Goal: Task Accomplishment & Management: Complete application form

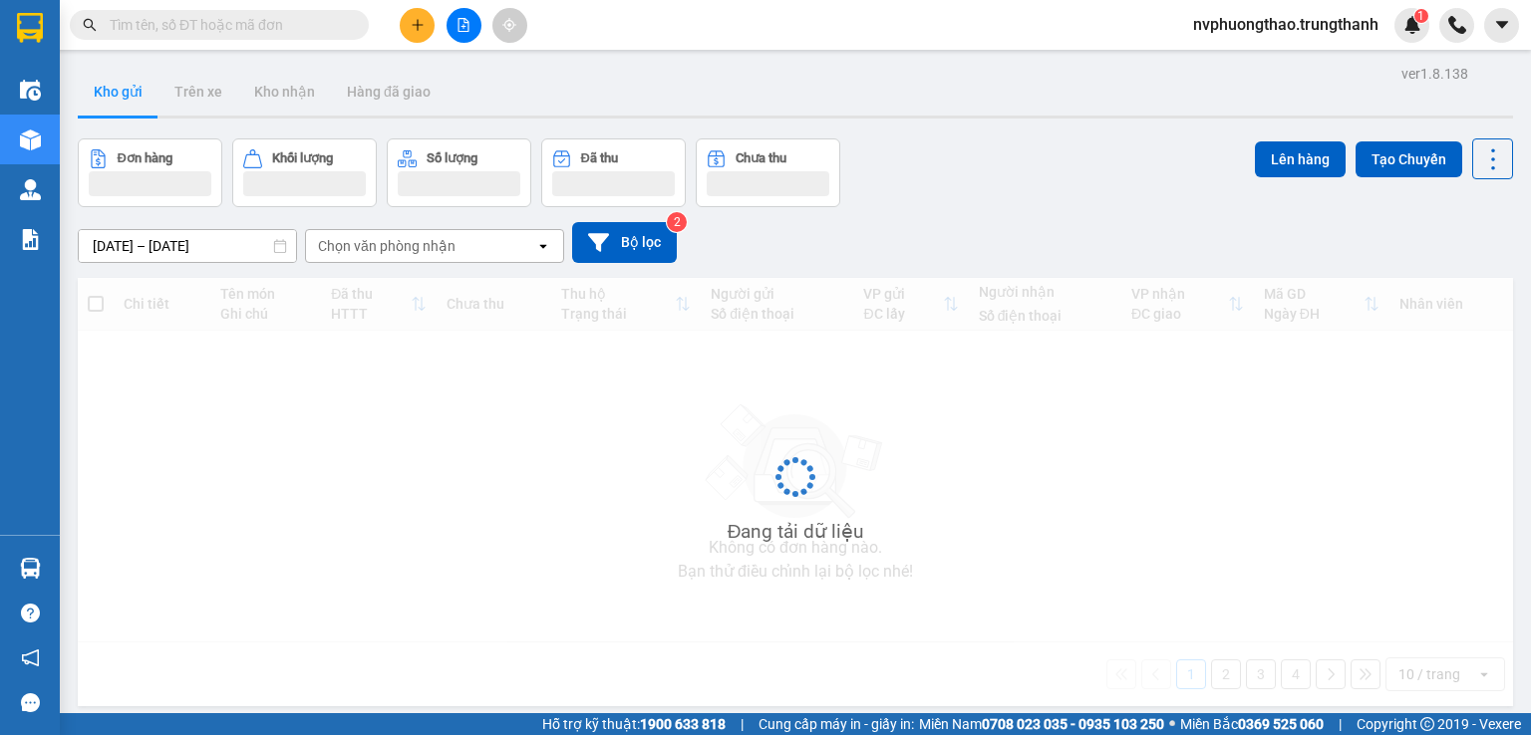
scroll to position [33, 0]
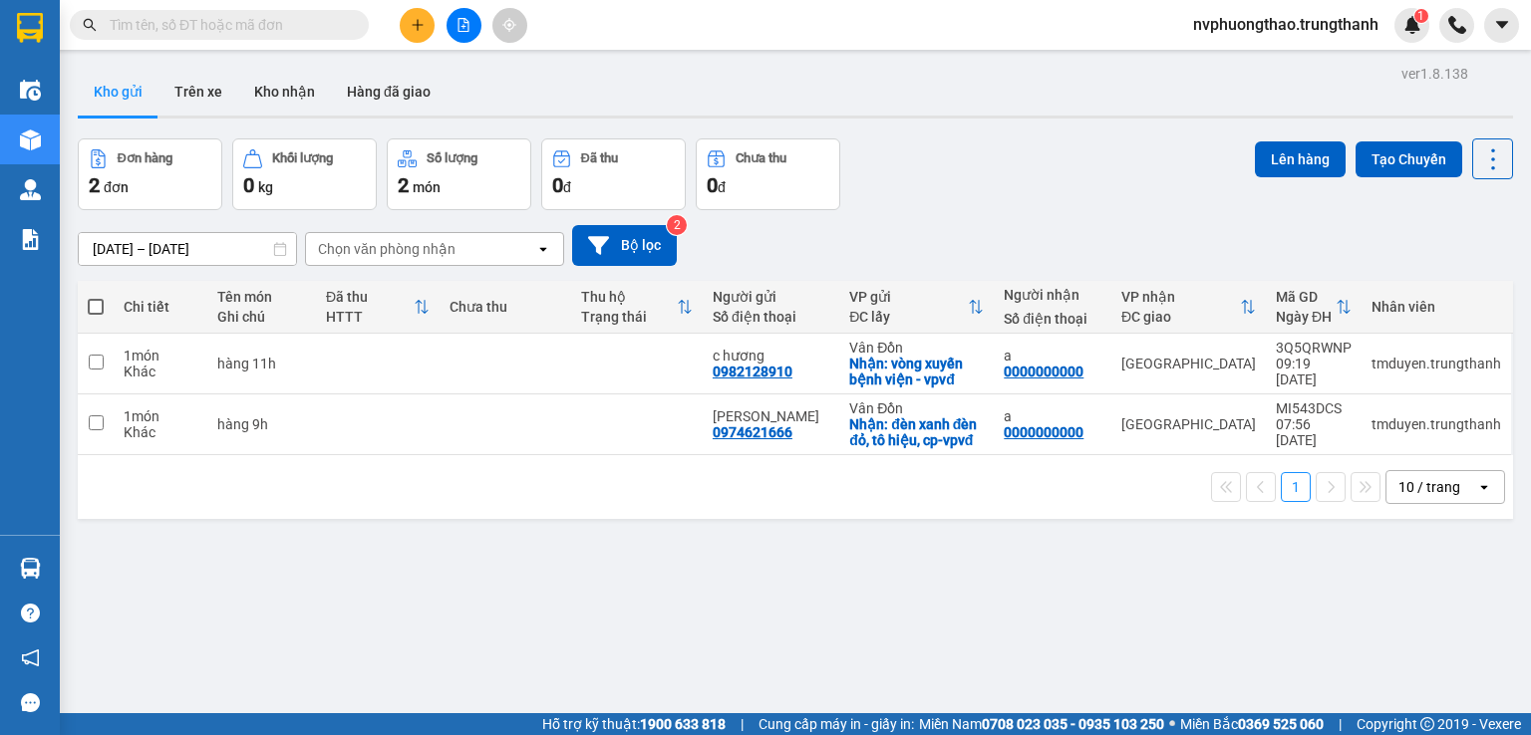
click at [126, 506] on div "1 10 / trang open" at bounding box center [795, 487] width 1435 height 64
click at [1348, 421] on icon at bounding box center [1355, 425] width 14 height 14
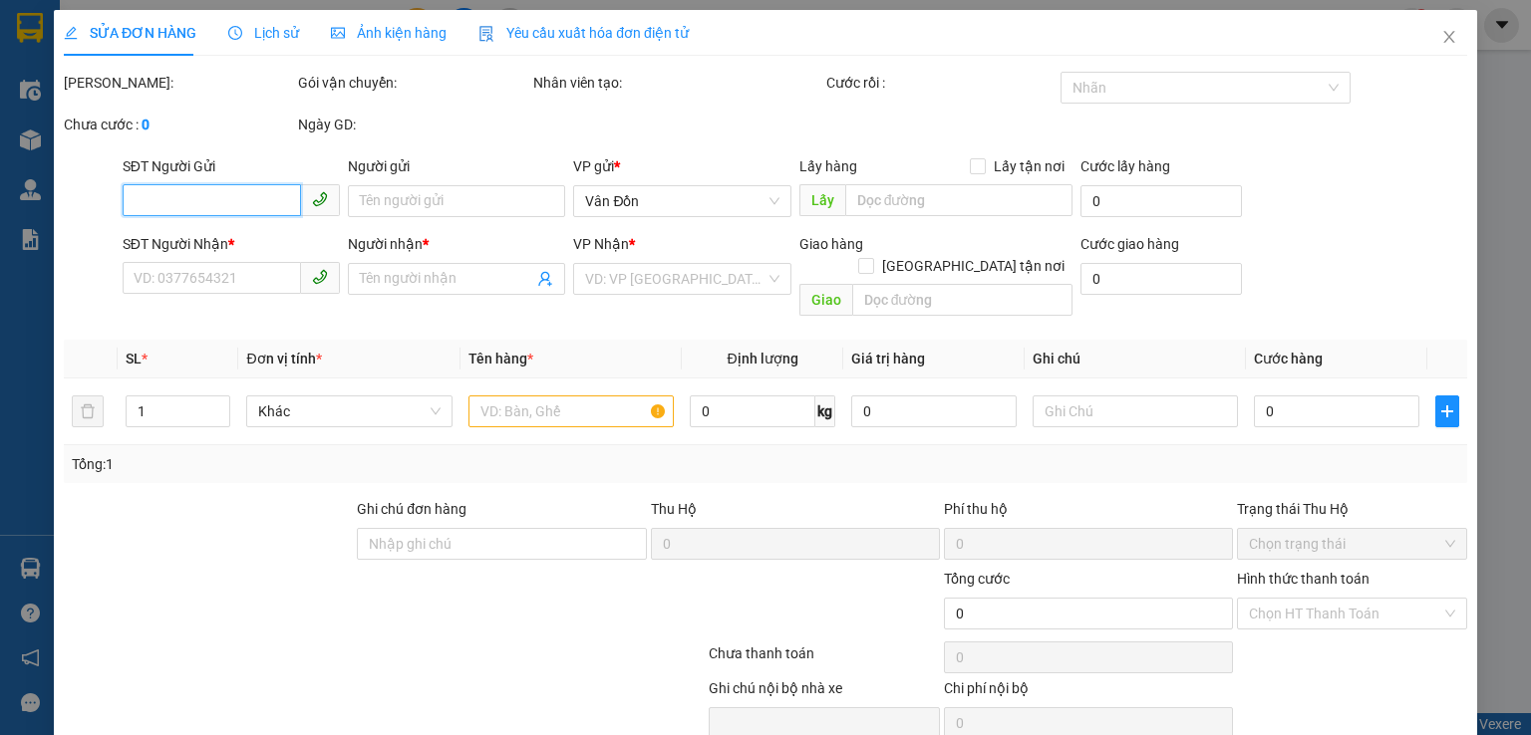
type input "0974621666"
type input "[PERSON_NAME]"
checkbox input "true"
type input "đèn xanh đèn đỏ, tô hiệu, cp-vpvđ"
type input "0000000000"
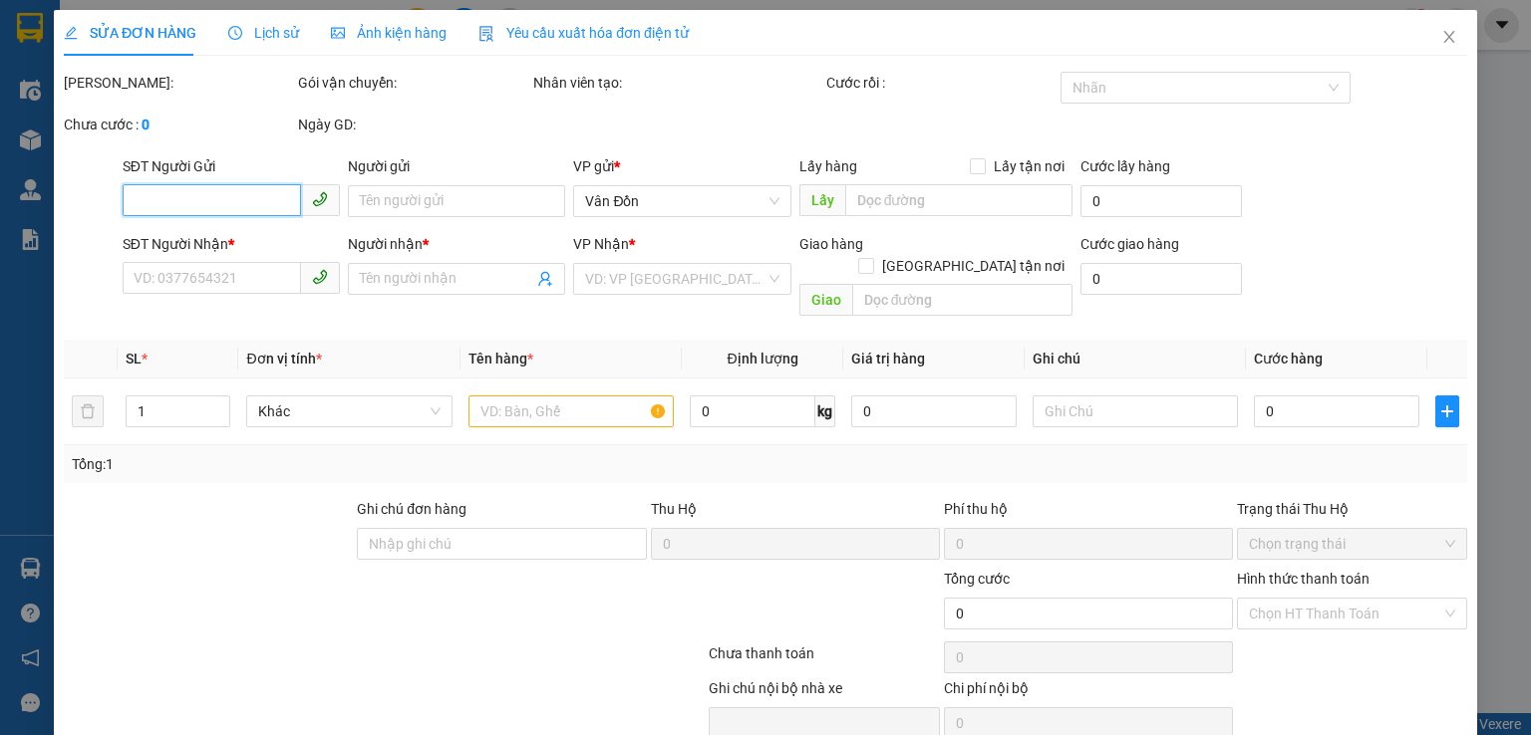
type input "a"
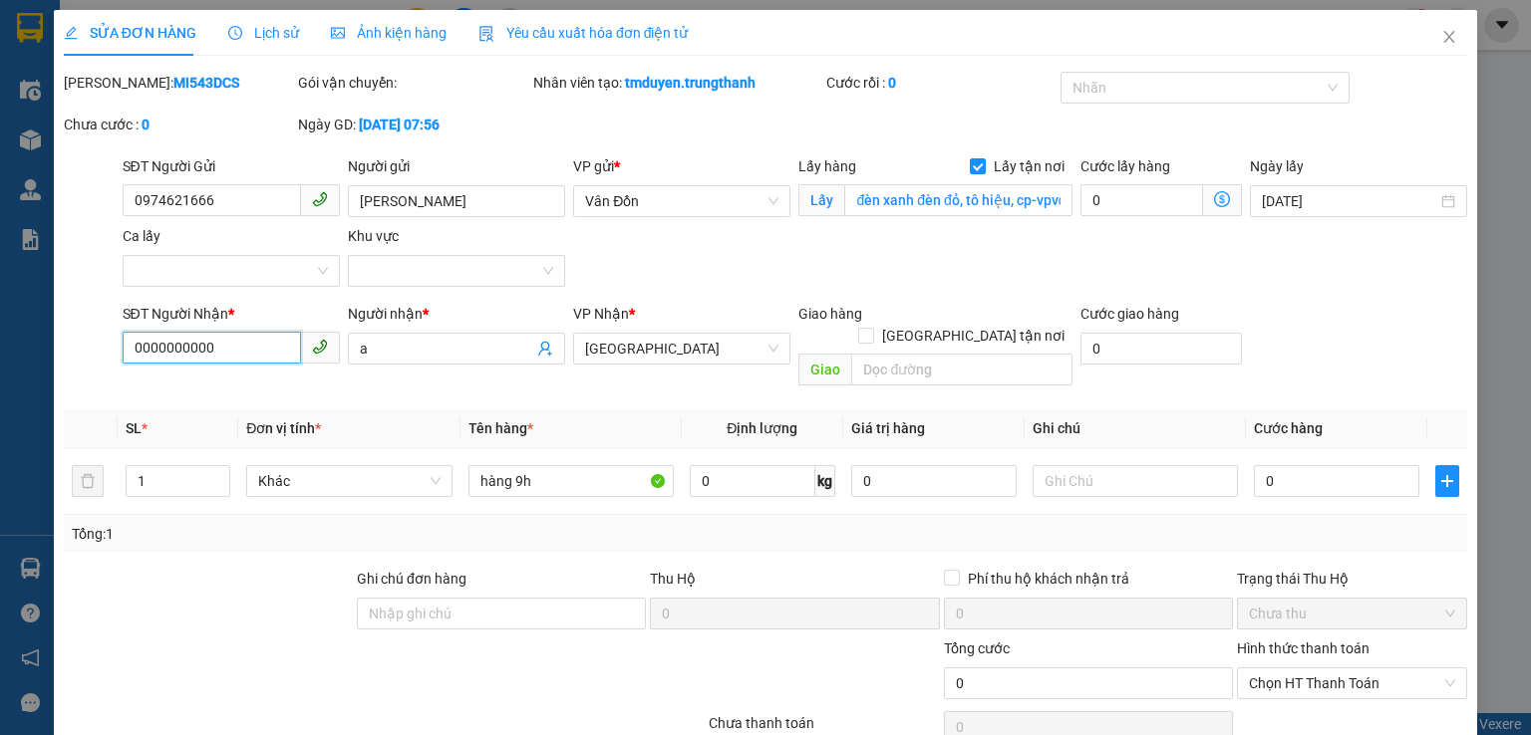
drag, startPoint x: 209, startPoint y: 341, endPoint x: 84, endPoint y: 373, distance: 129.5
click at [84, 373] on div "Total Paid Fee 0 Total UnPaid Fee 0 Cash Collection Total Fee Mã ĐH: MI543DCS G…" at bounding box center [765, 464] width 1403 height 784
type input "0962023783"
click at [851, 354] on input "text" at bounding box center [961, 370] width 221 height 32
click at [918, 354] on input "ngõ" at bounding box center [961, 370] width 221 height 32
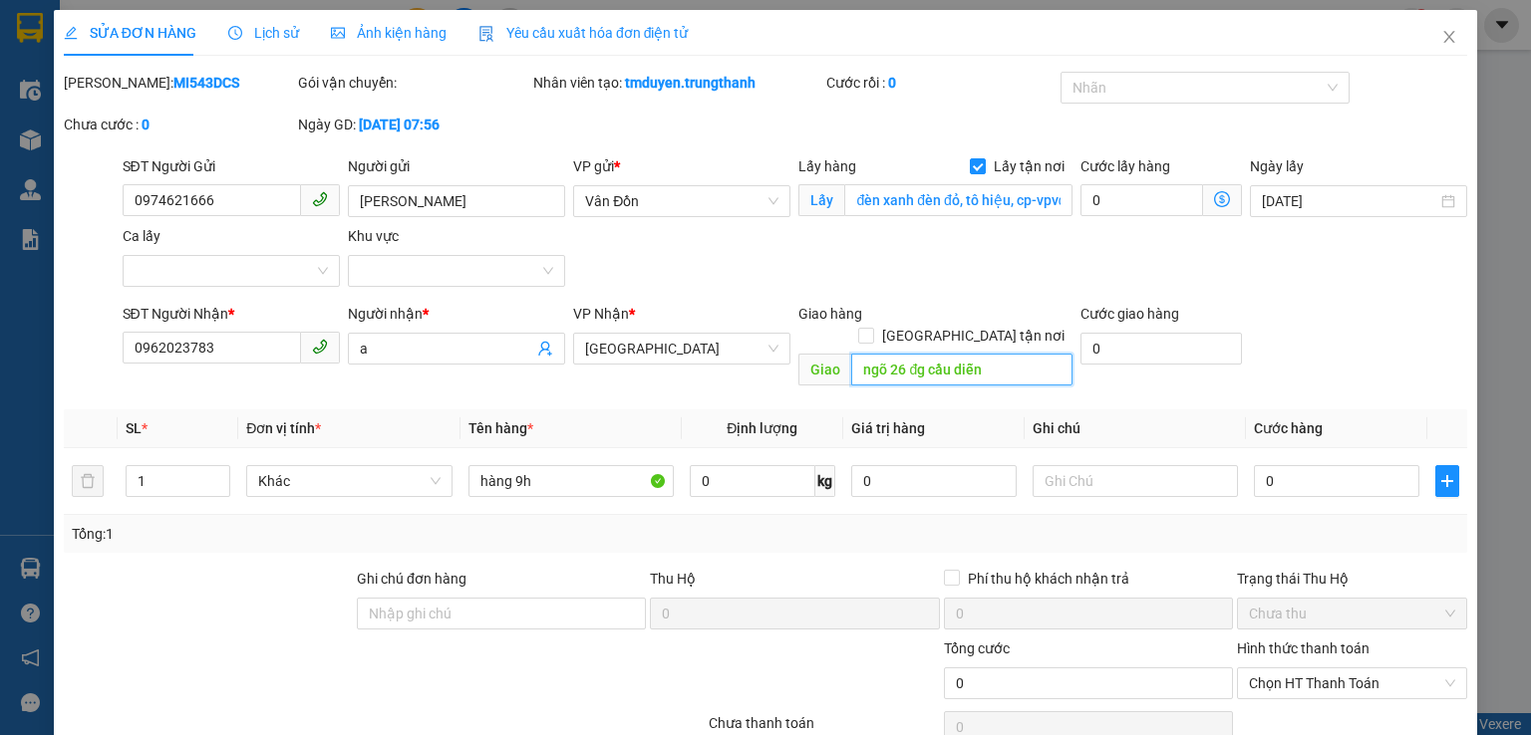
type input "ngõ 26 đg cầu diễn"
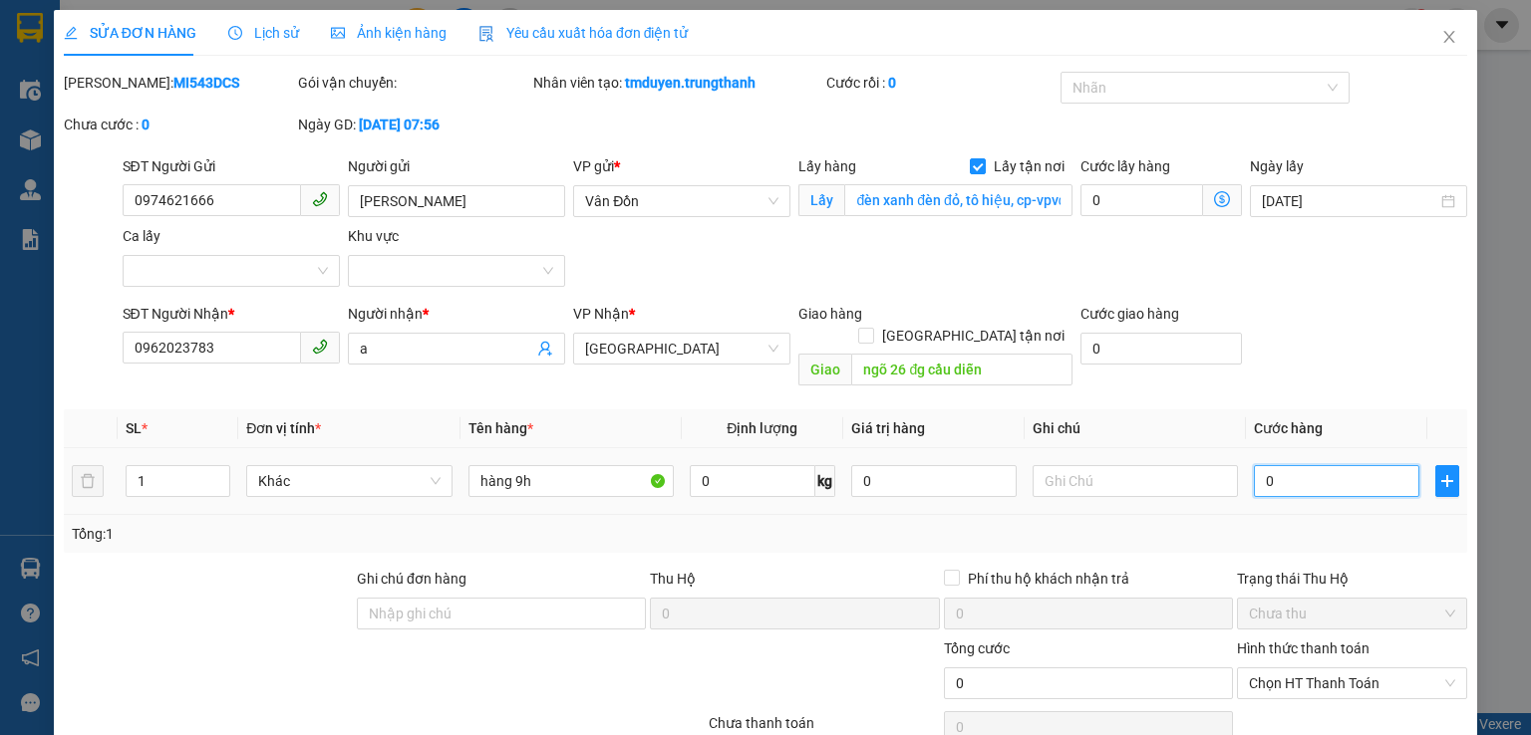
click at [1254, 465] on input "0" at bounding box center [1336, 481] width 165 height 32
type input "10"
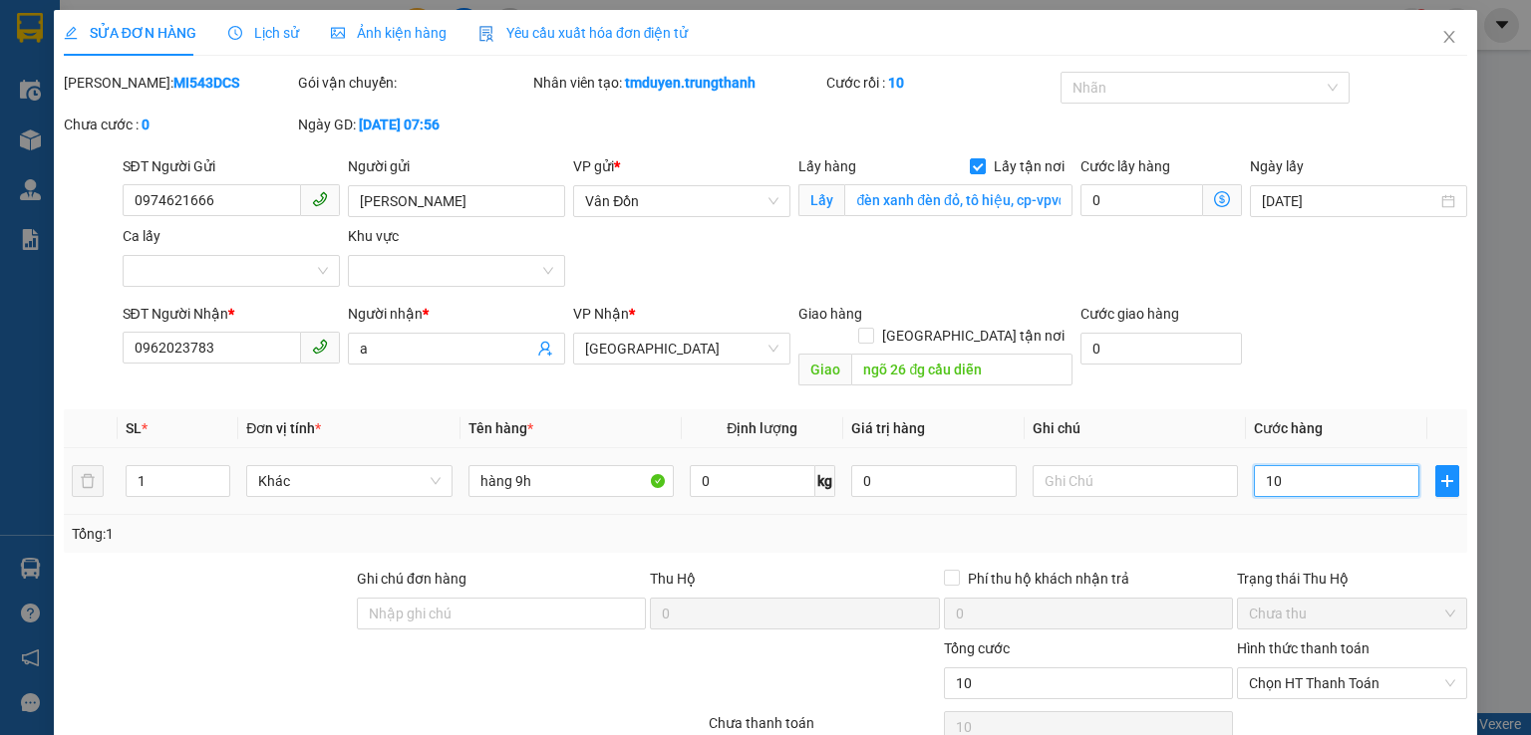
type input "100"
type input "100.000"
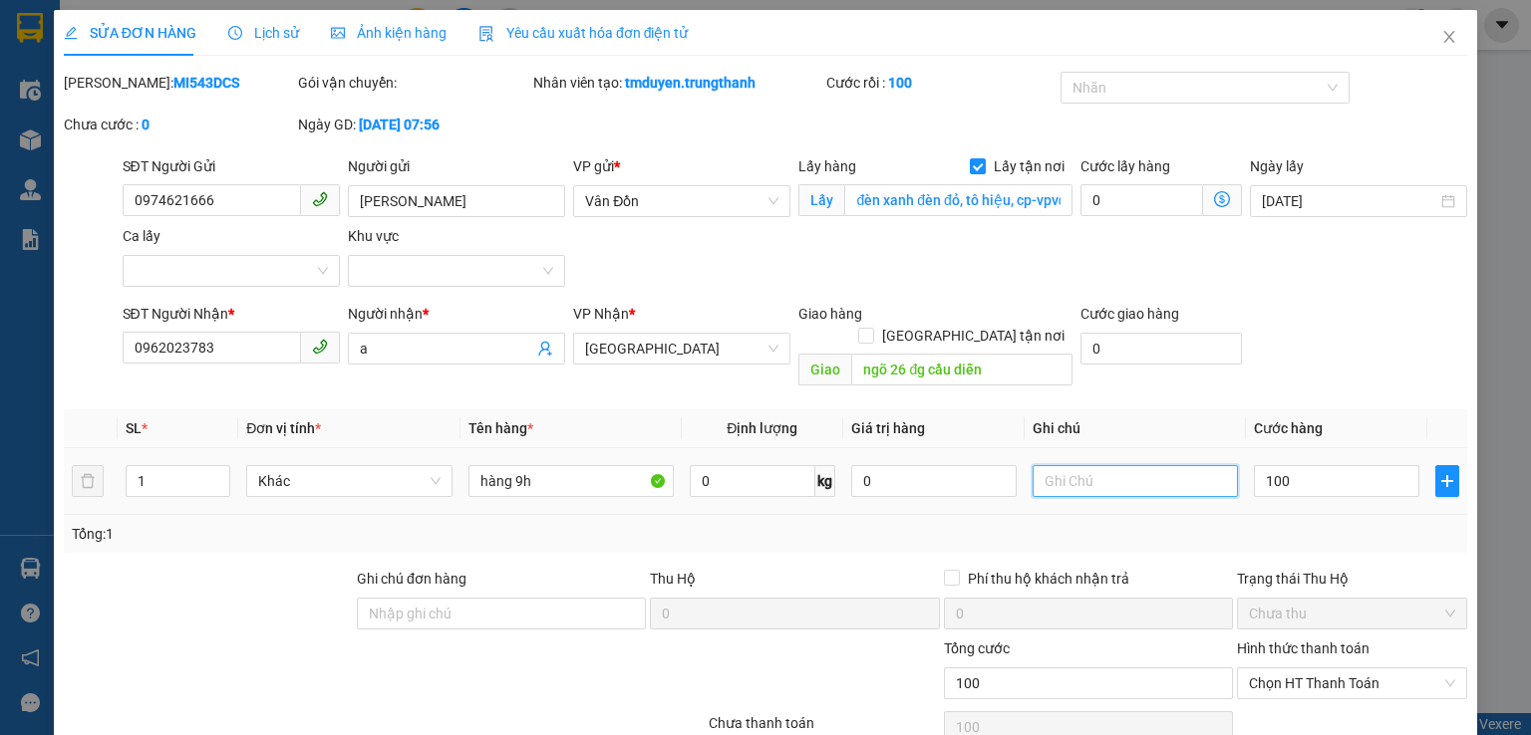
type input "100.000"
click at [1145, 465] on input "text" at bounding box center [1134, 481] width 205 height 32
type input "d"
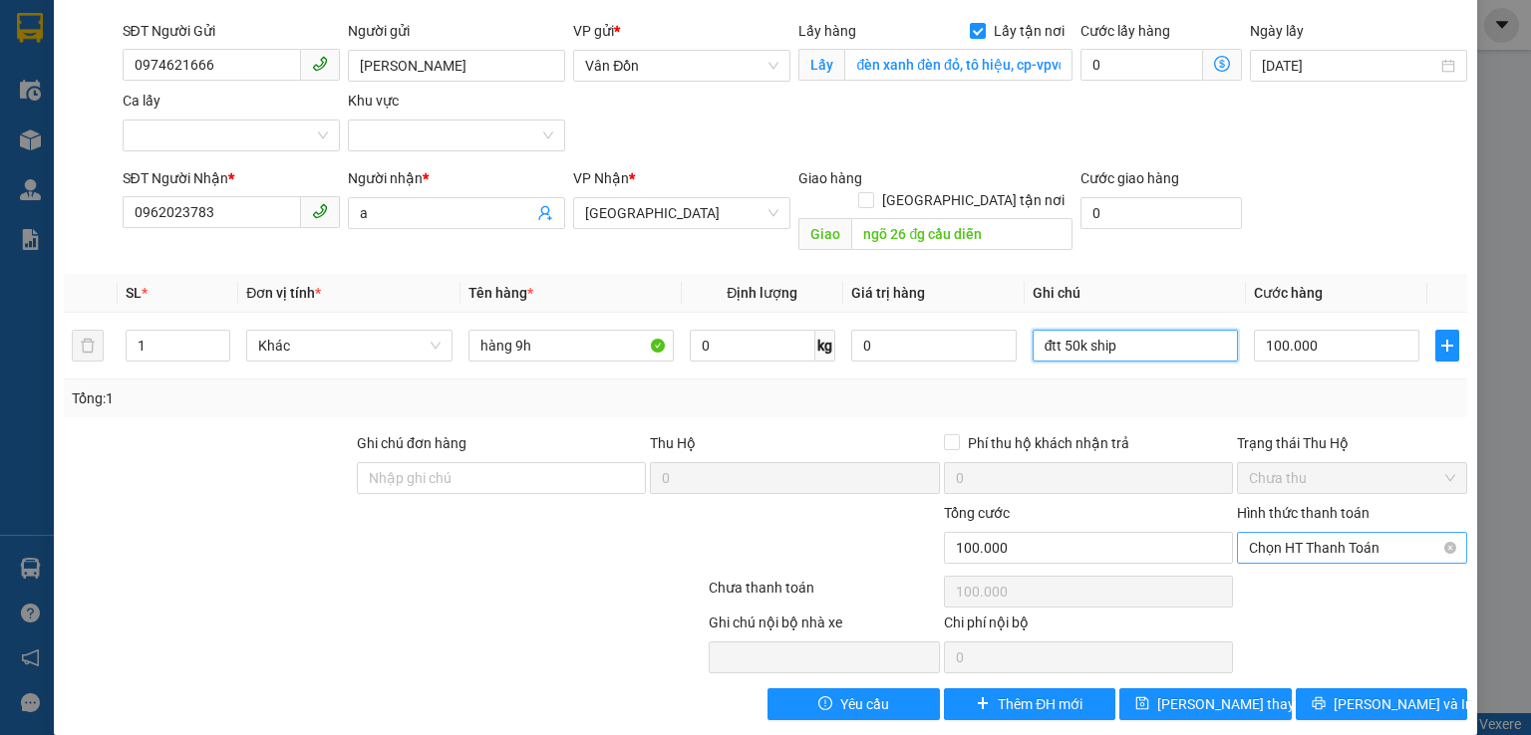
click at [1316, 533] on span "Chọn HT Thanh Toán" at bounding box center [1352, 548] width 206 height 30
type input "đtt 50k ship"
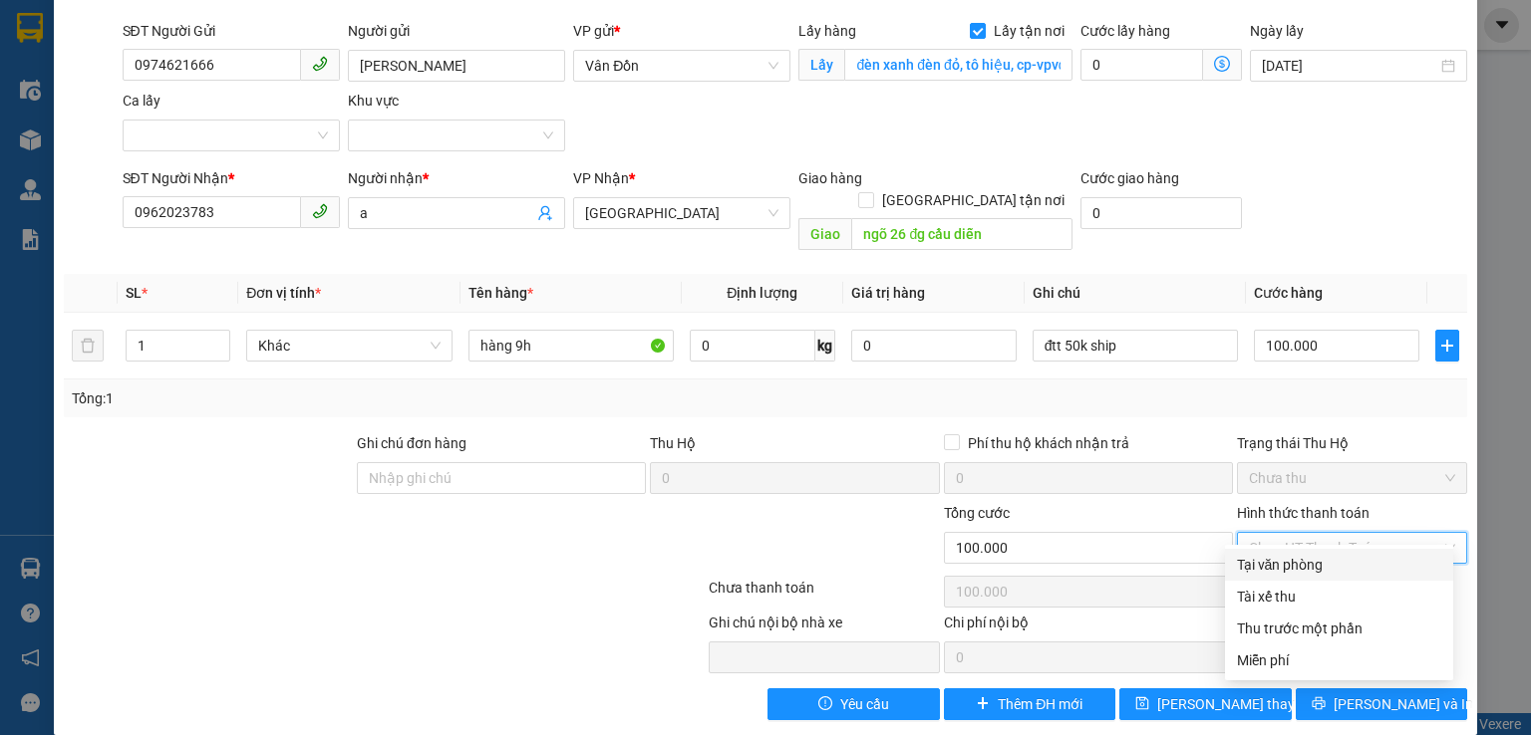
click at [1273, 558] on div "Tại văn phòng" at bounding box center [1339, 565] width 204 height 22
type input "0"
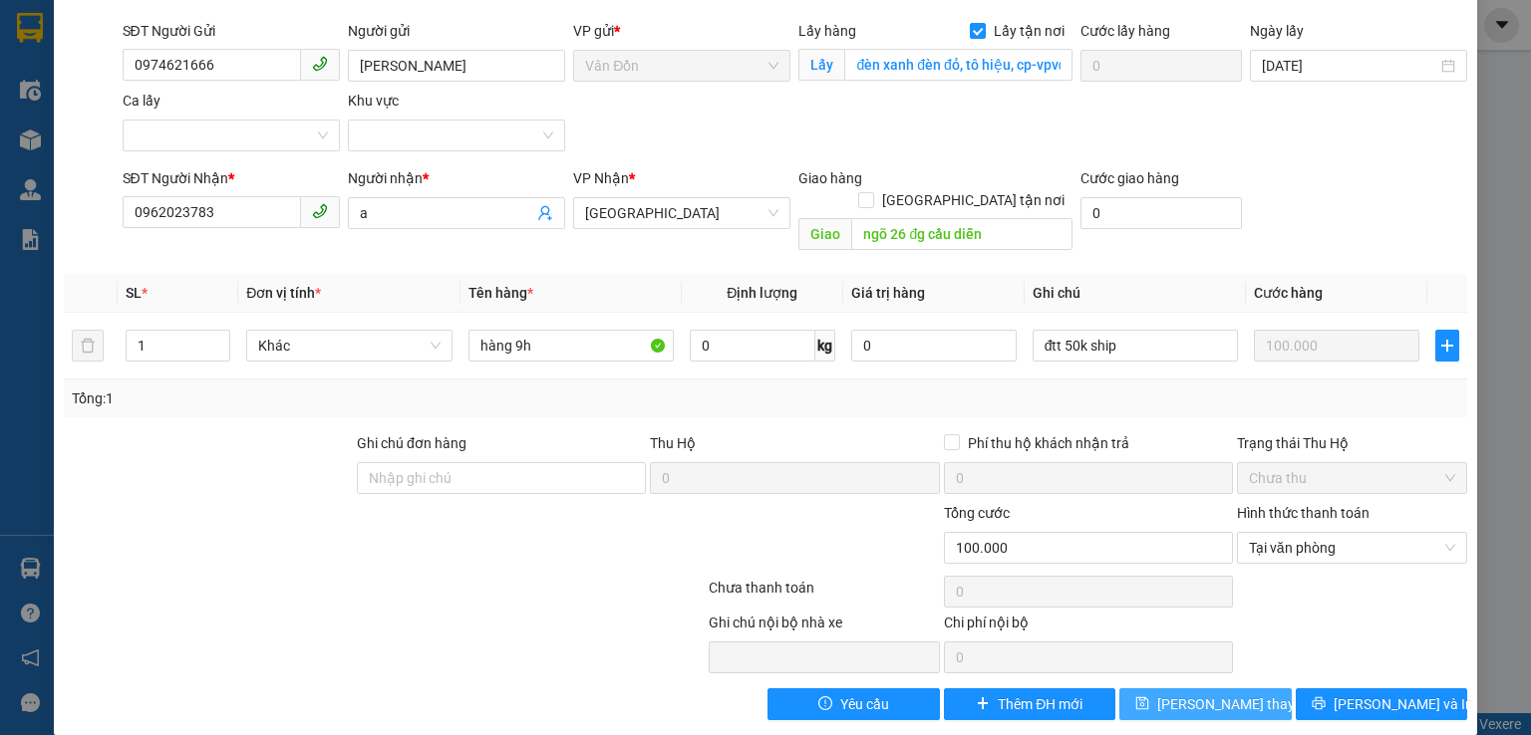
click at [1208, 694] on span "[PERSON_NAME] thay đổi" at bounding box center [1236, 705] width 159 height 22
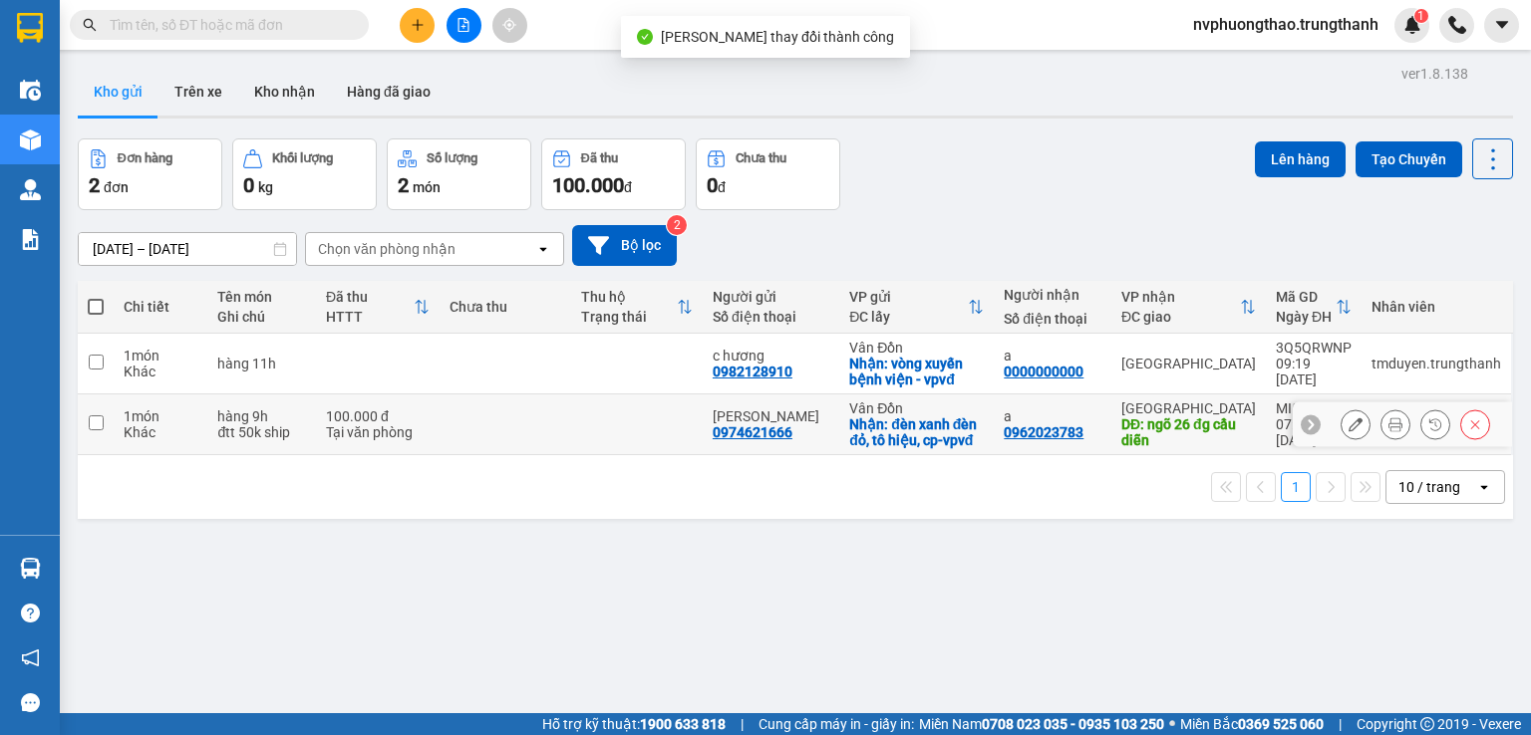
click at [96, 422] on input "checkbox" at bounding box center [96, 423] width 15 height 15
checkbox input "true"
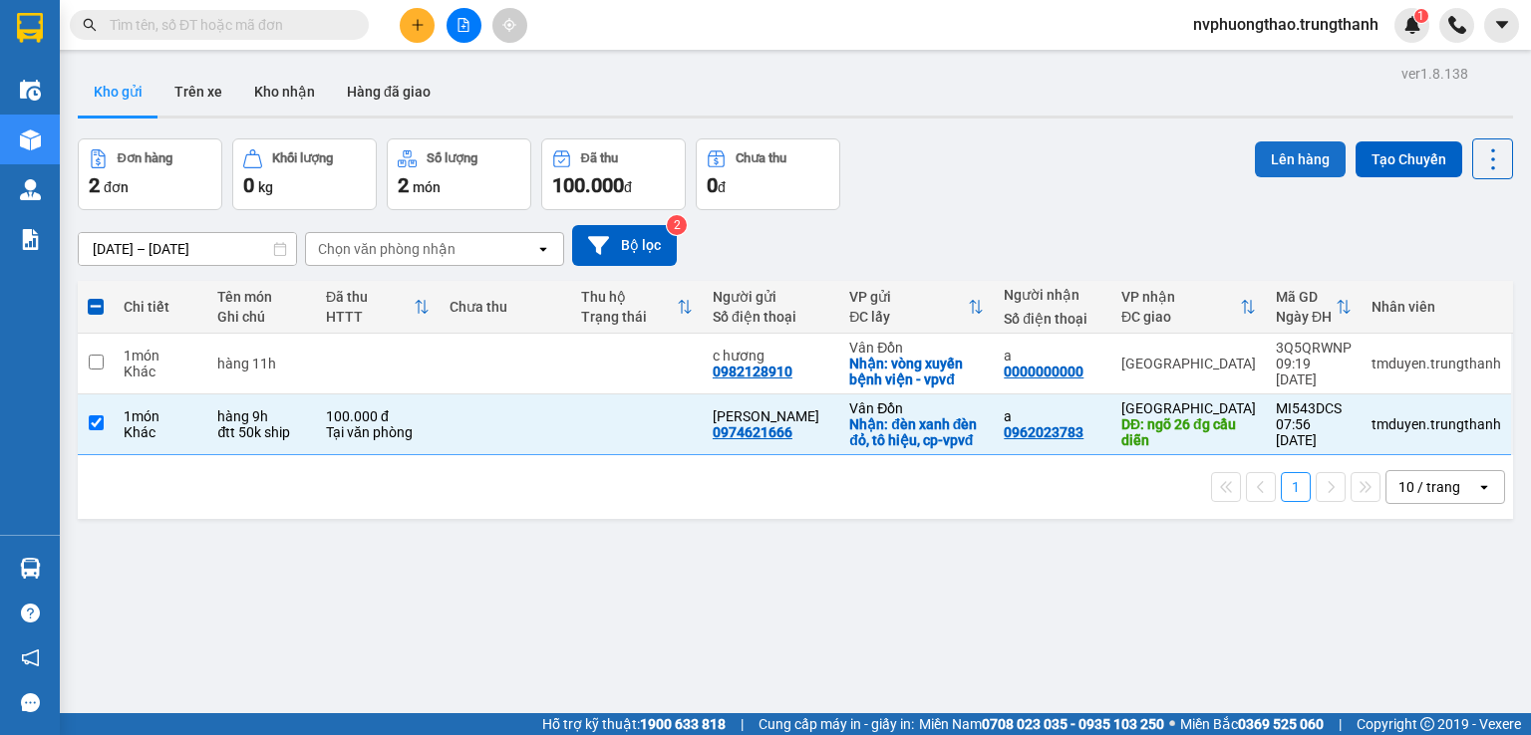
click at [1295, 147] on button "Lên hàng" at bounding box center [1299, 159] width 91 height 36
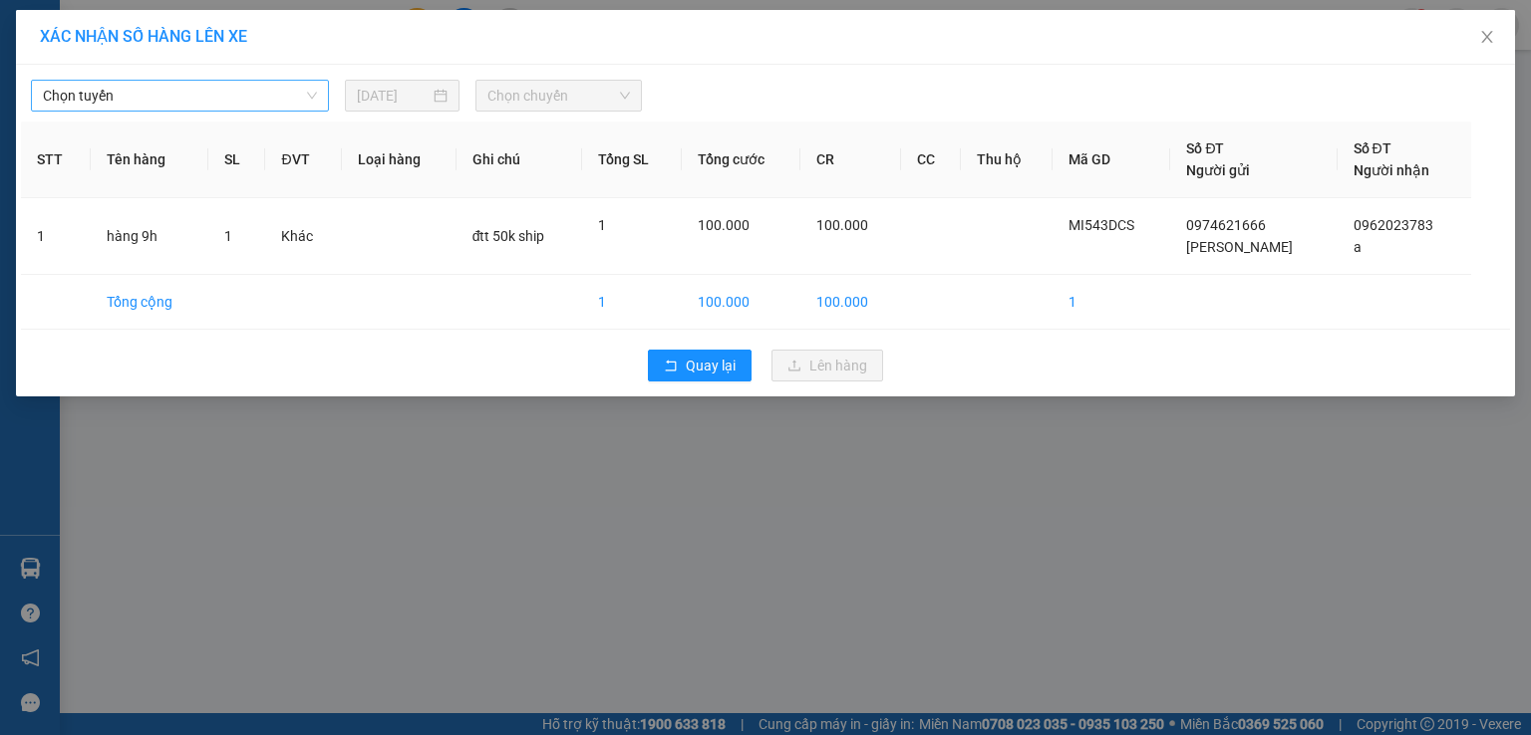
click at [249, 101] on span "Chọn tuyến" at bounding box center [180, 96] width 274 height 30
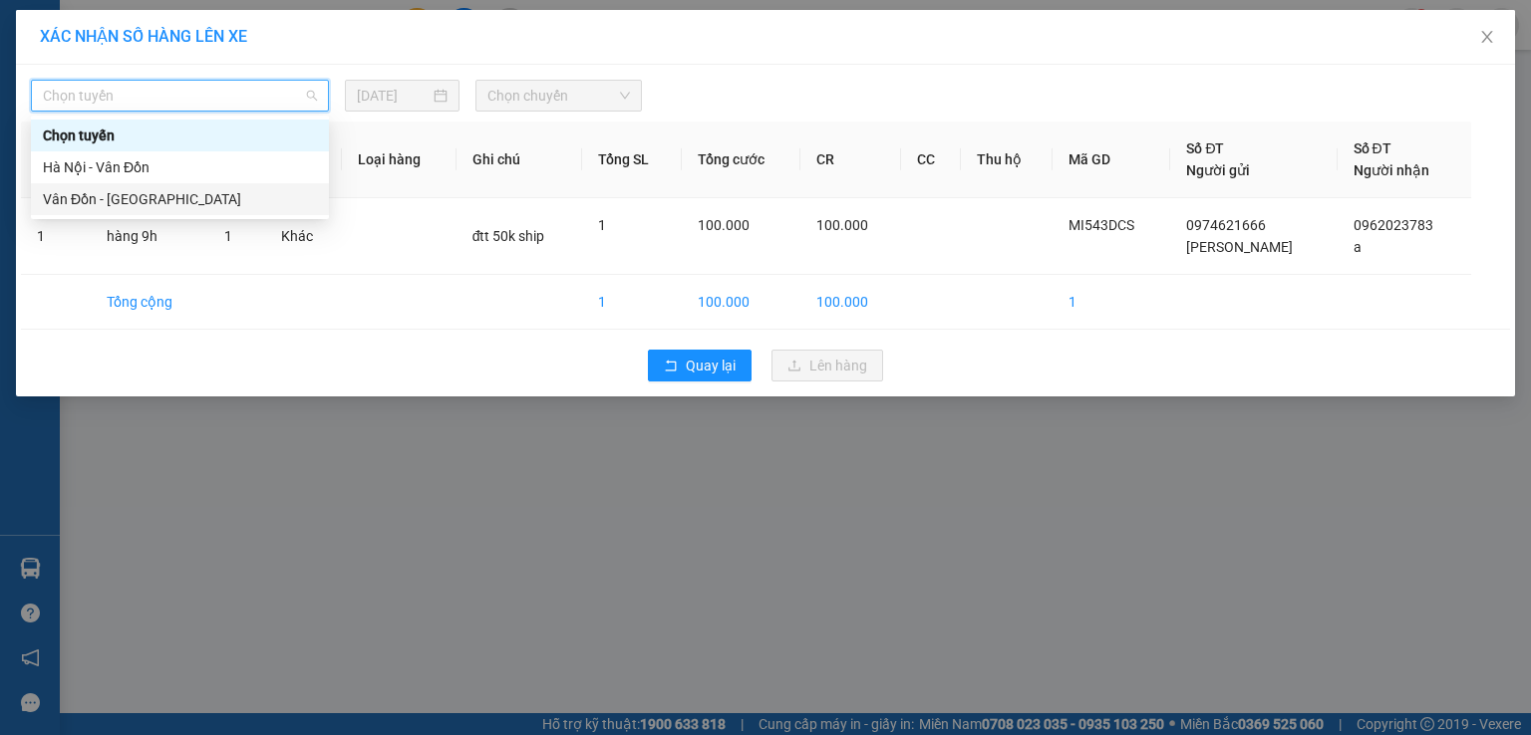
click at [169, 204] on div "Vân Đồn - [GEOGRAPHIC_DATA]" at bounding box center [180, 199] width 274 height 22
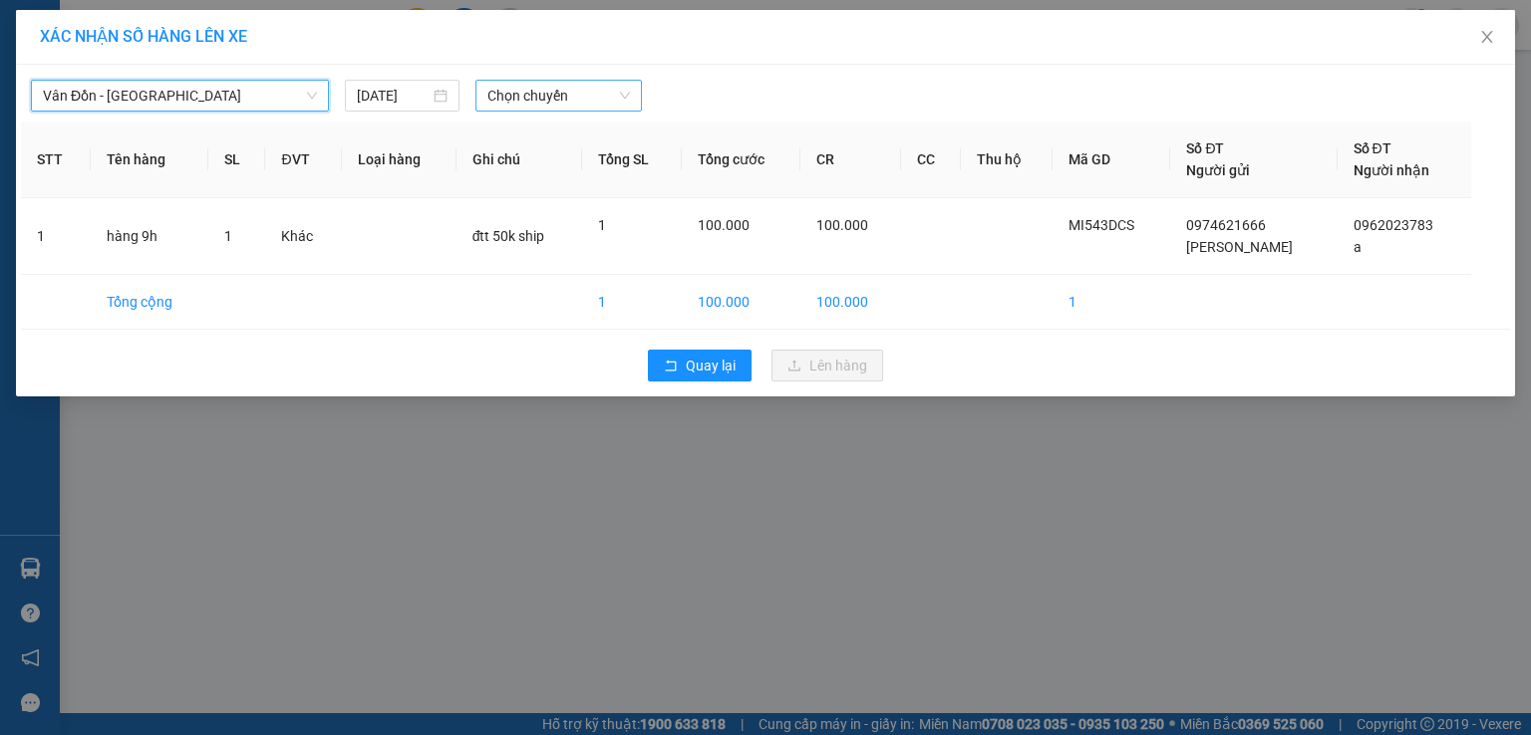
click at [507, 96] on span "Chọn chuyến" at bounding box center [558, 96] width 143 height 30
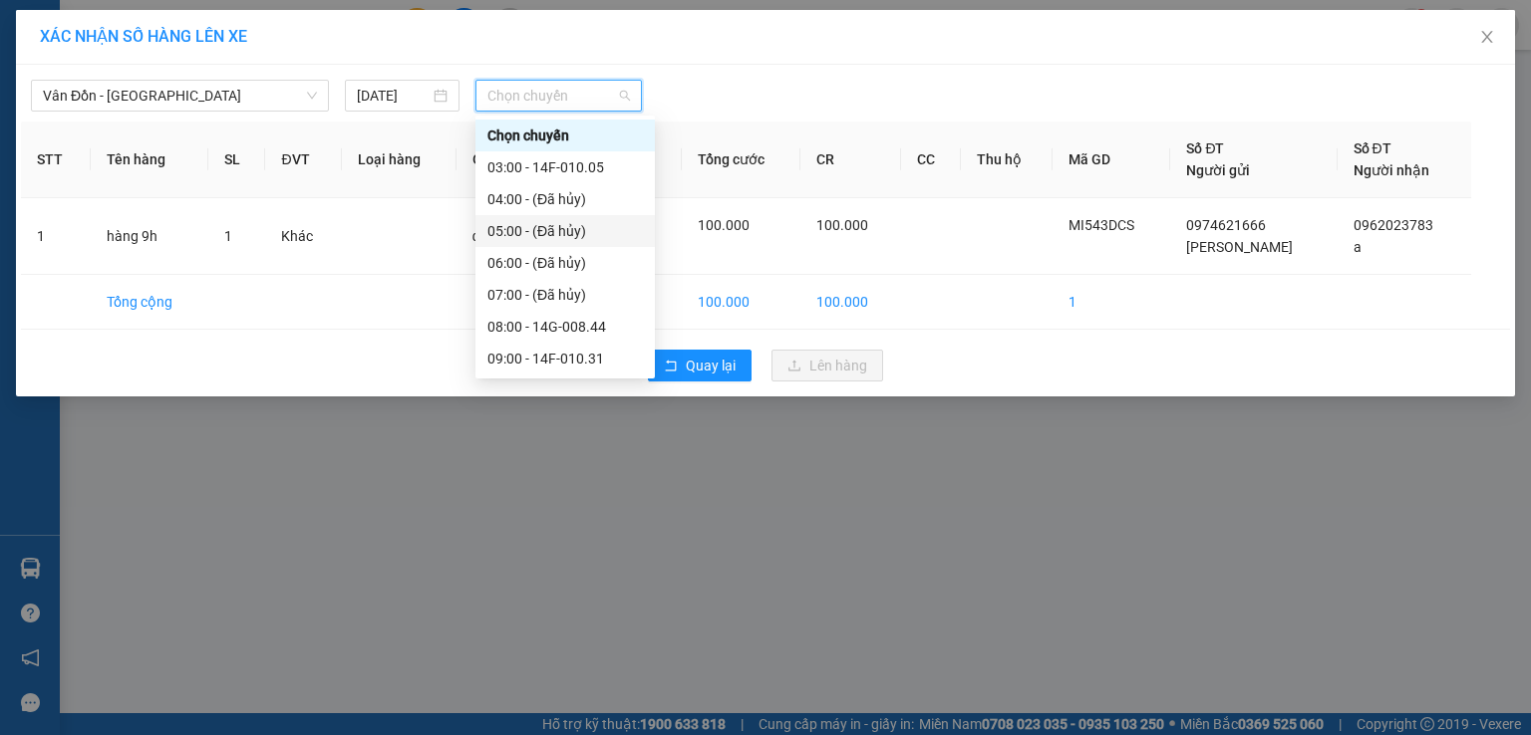
scroll to position [133, 0]
click at [534, 235] on div "09:00 - 14F-010.31" at bounding box center [564, 226] width 155 height 22
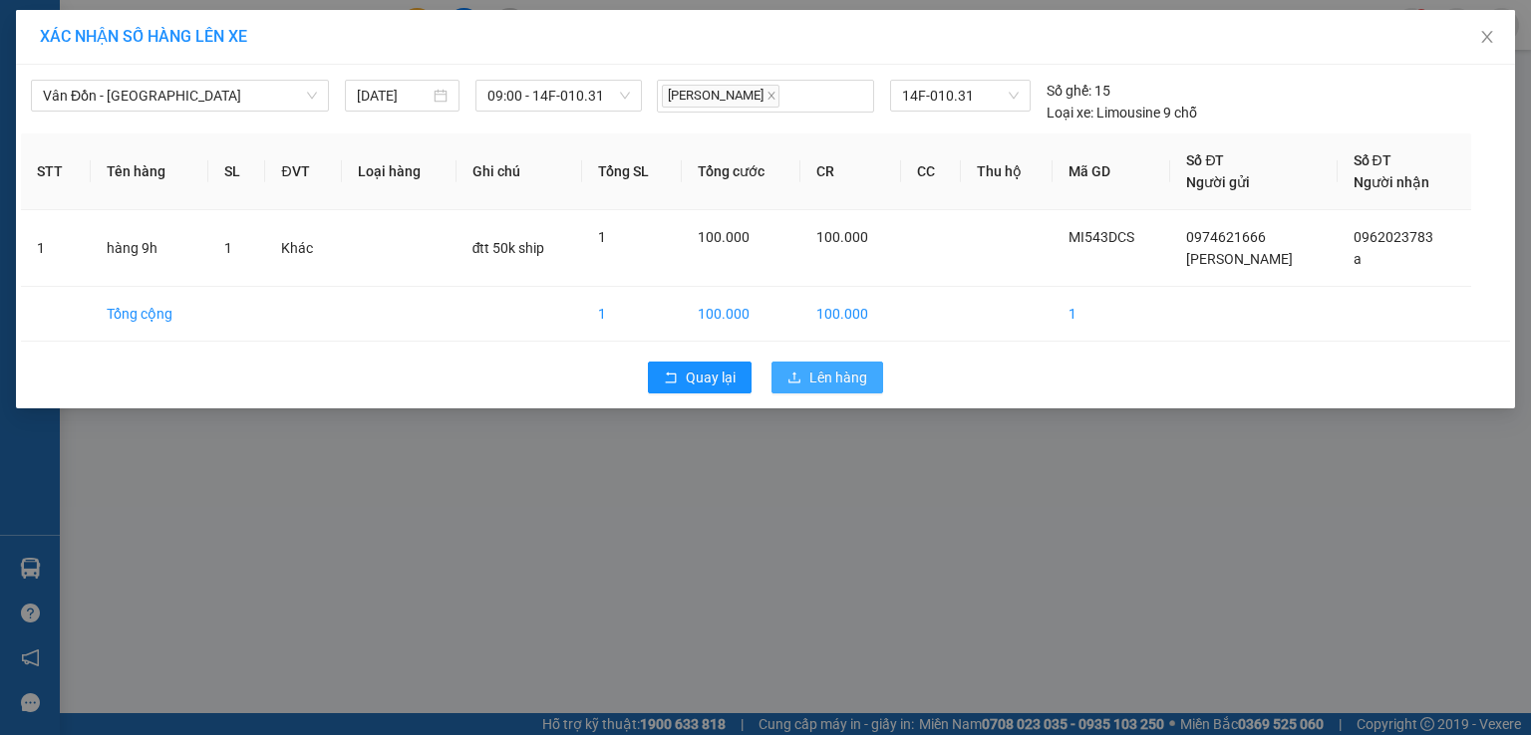
click at [820, 376] on span "Lên hàng" at bounding box center [838, 378] width 58 height 22
